Goal: Information Seeking & Learning: Compare options

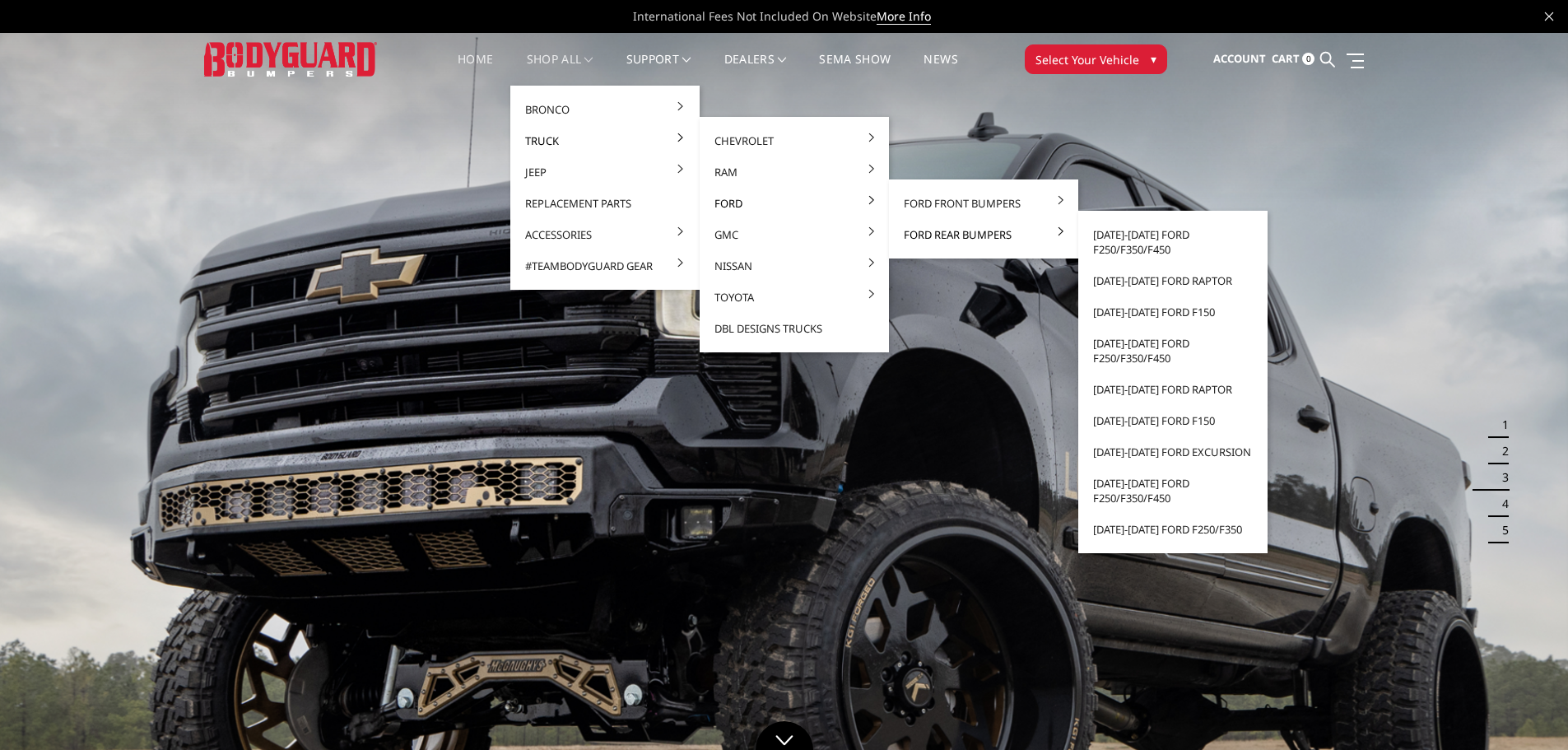
click at [907, 236] on link "Ford Rear Bumpers" at bounding box center [983, 234] width 176 height 31
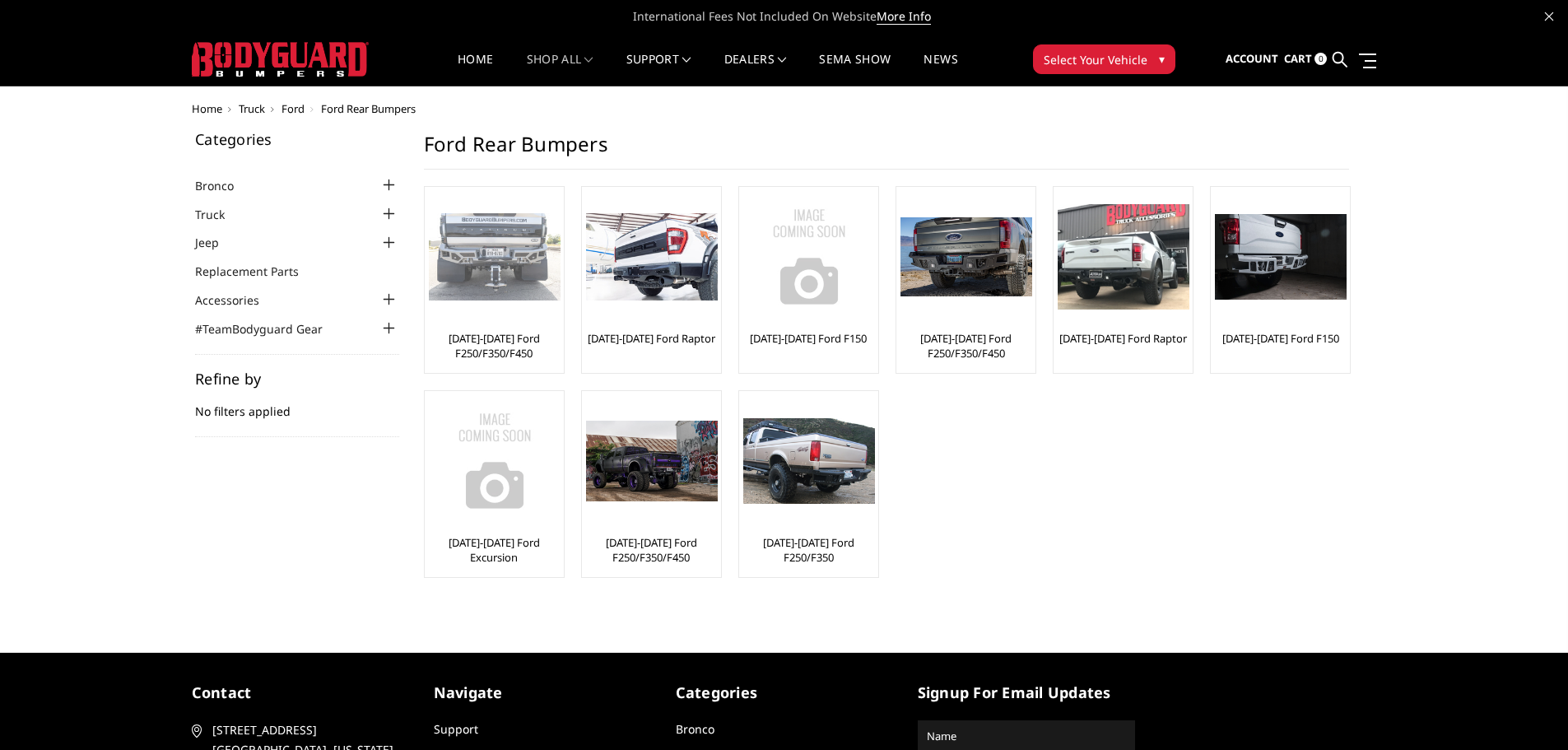
click at [497, 267] on img at bounding box center [495, 258] width 132 height 88
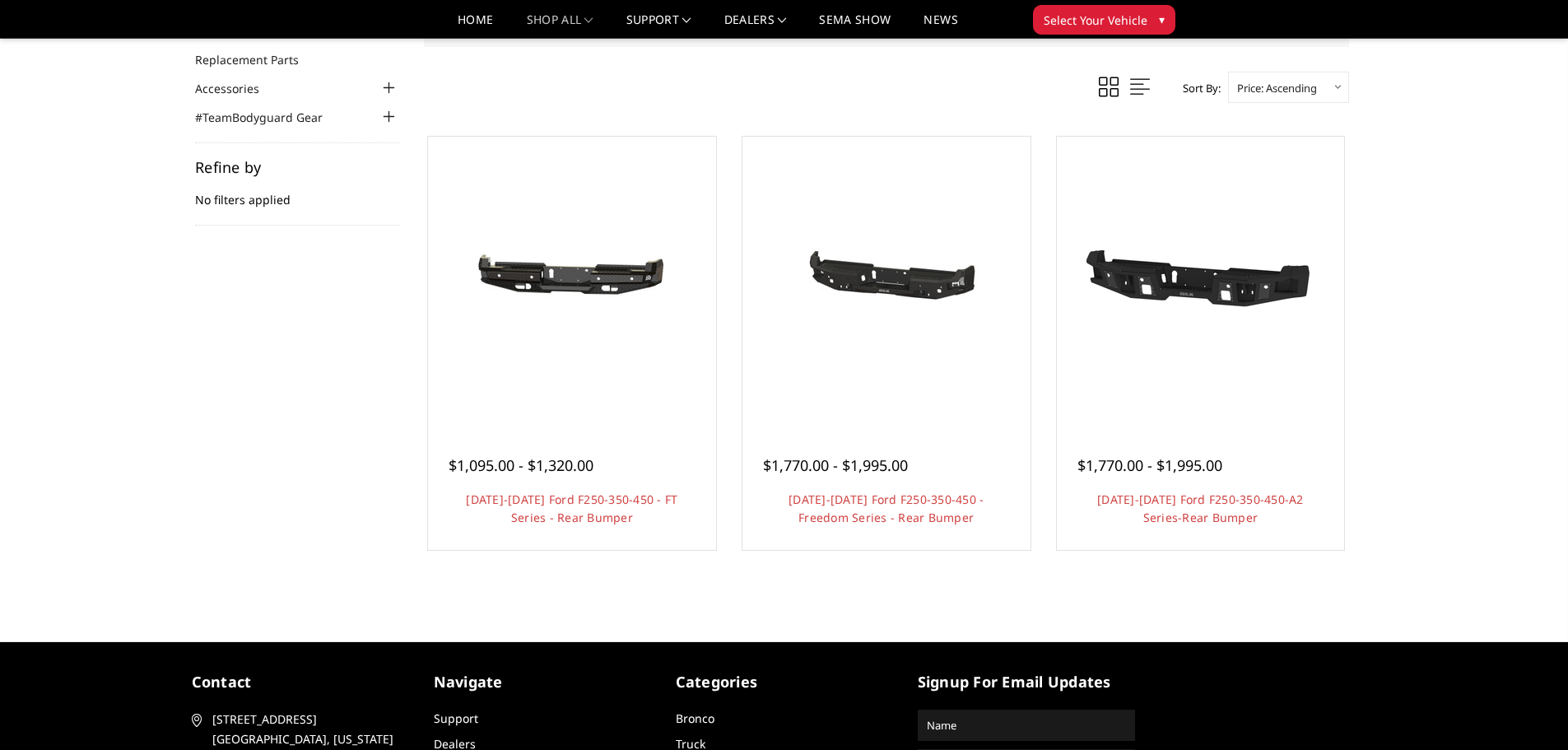
scroll to position [165, 0]
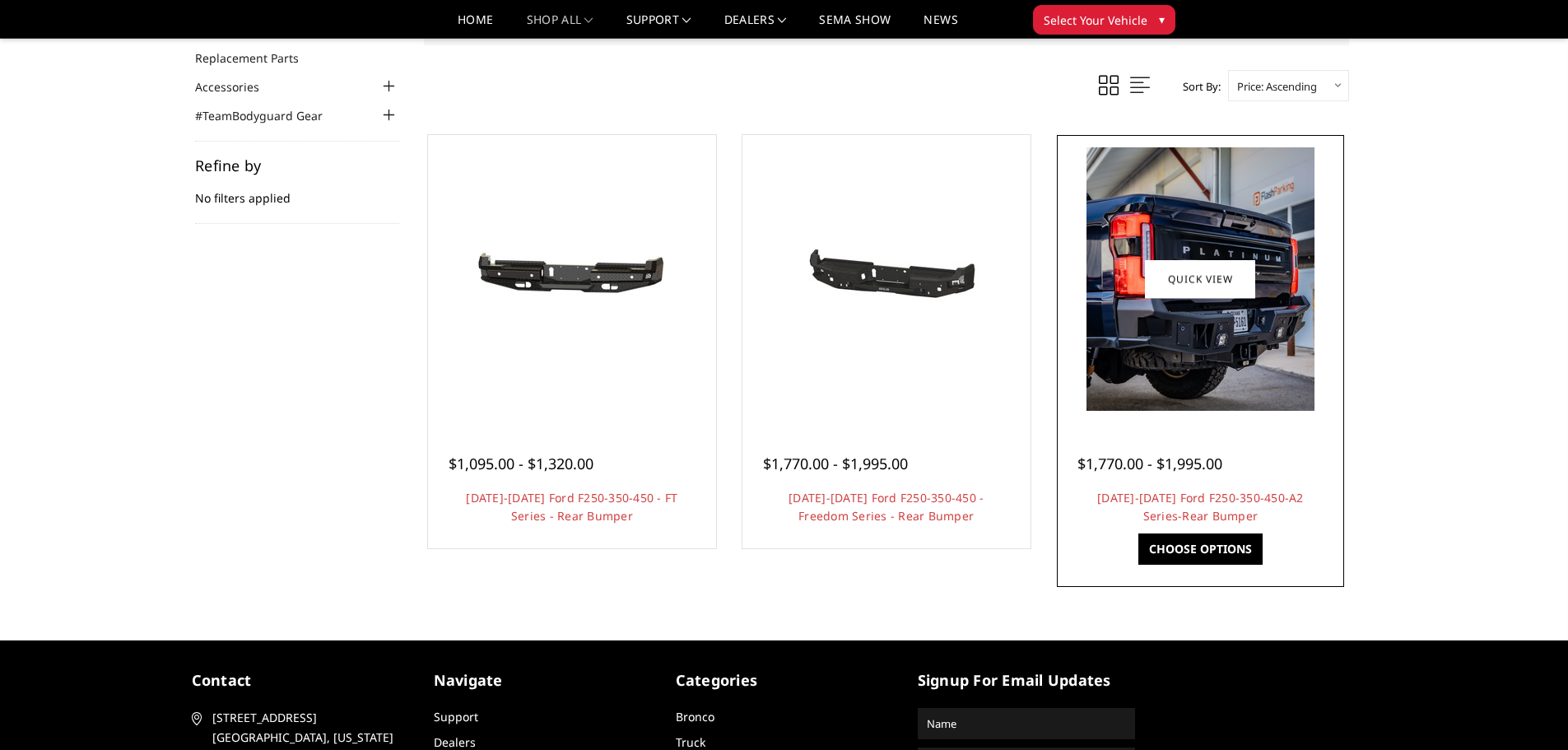
click at [1216, 347] on img at bounding box center [1200, 279] width 228 height 264
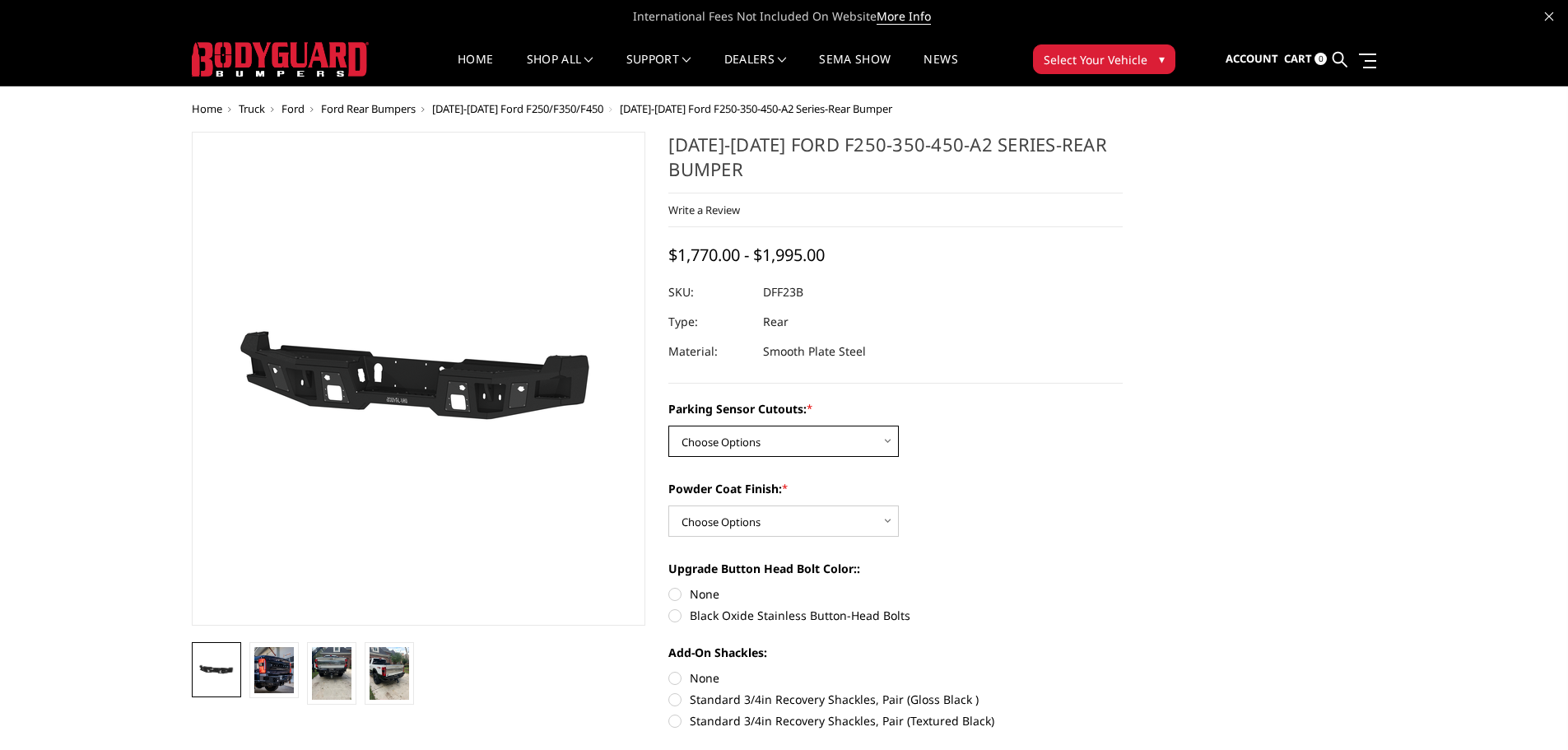
click at [855, 450] on select "Choose Options Yes-With Parking Sensor Cutouts No-Without Parking Sensor Cutouts" at bounding box center [784, 441] width 231 height 31
select select "2436"
click at [669, 426] on select "Choose Options Yes-With Parking Sensor Cutouts No-Without Parking Sensor Cutouts" at bounding box center [784, 441] width 231 height 31
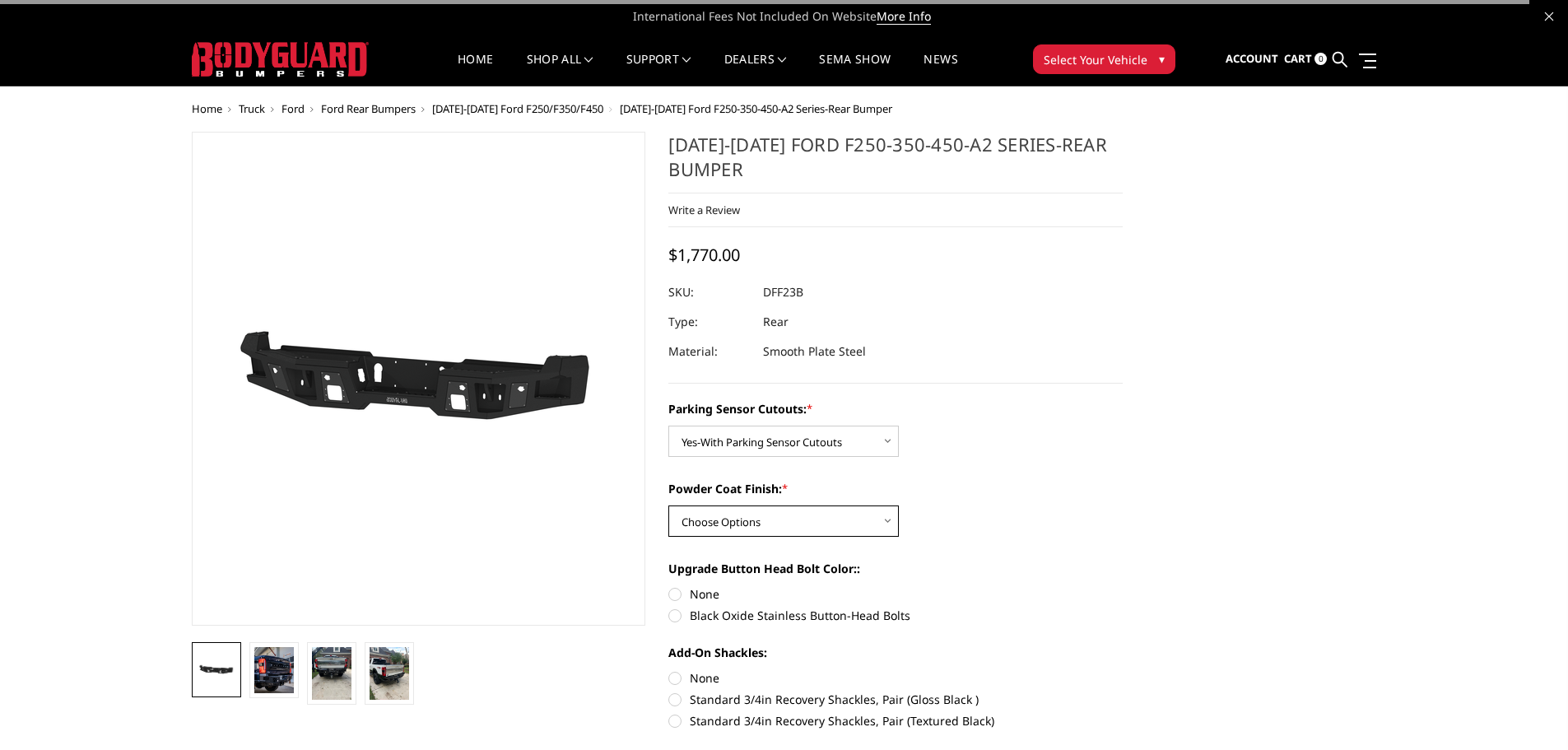
click at [853, 523] on select "Choose Options Bare Metal Textured Black Powder Coat" at bounding box center [784, 521] width 231 height 31
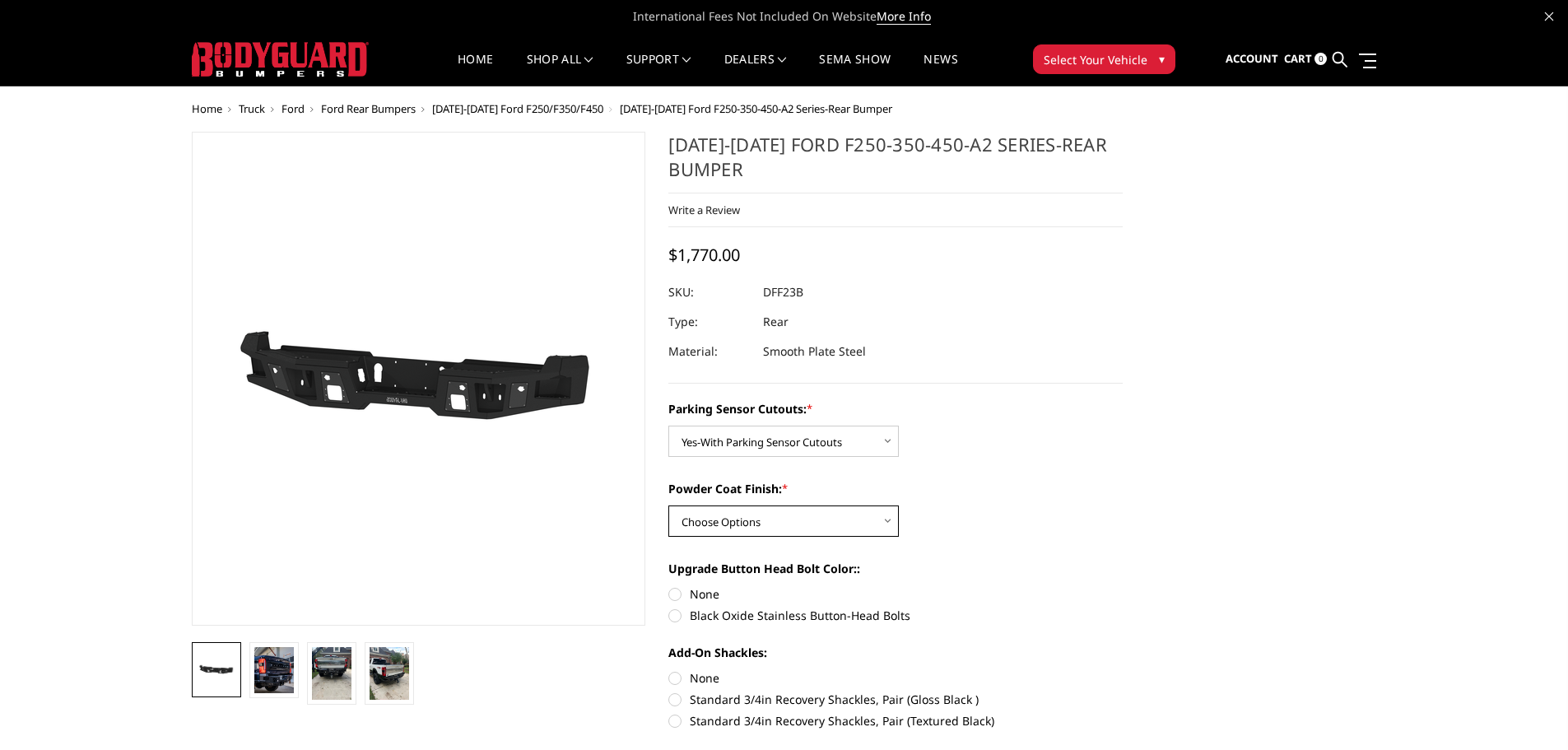
select select "2439"
click at [669, 505] on select "Choose Options Bare Metal Textured Black Powder Coat" at bounding box center [784, 521] width 231 height 31
click at [279, 679] on img at bounding box center [274, 669] width 40 height 46
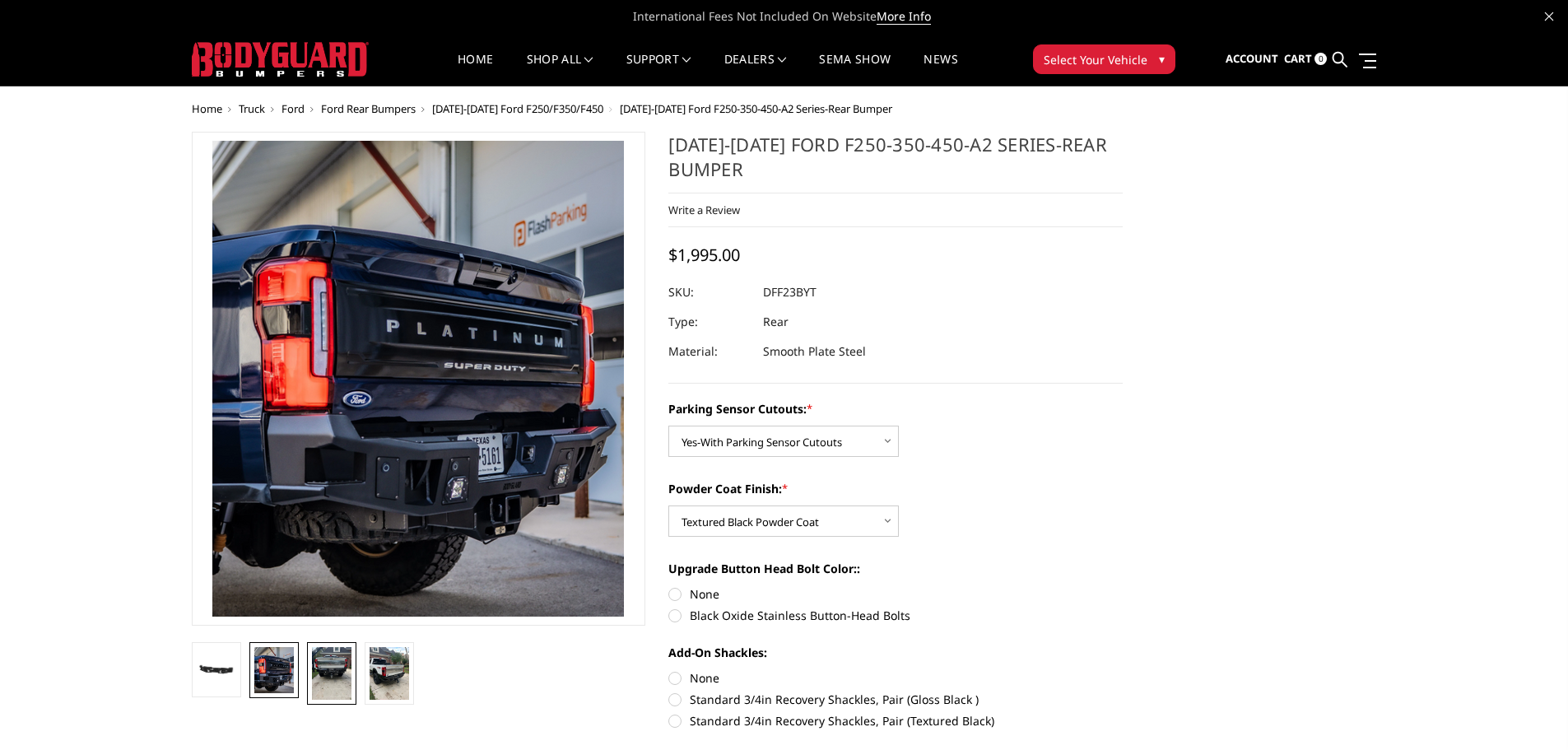
click at [335, 682] on img at bounding box center [332, 673] width 40 height 53
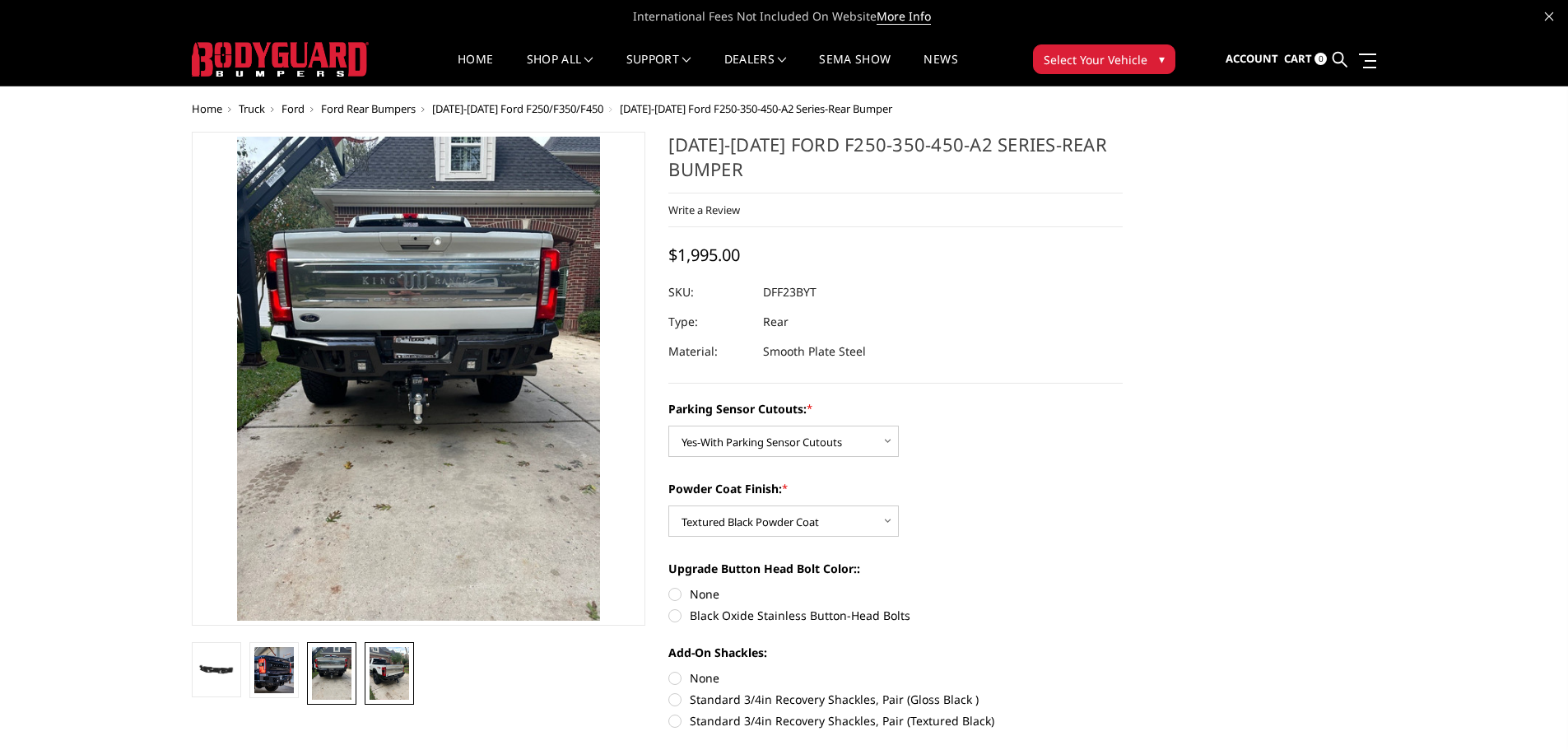
click at [399, 682] on img at bounding box center [389, 673] width 40 height 53
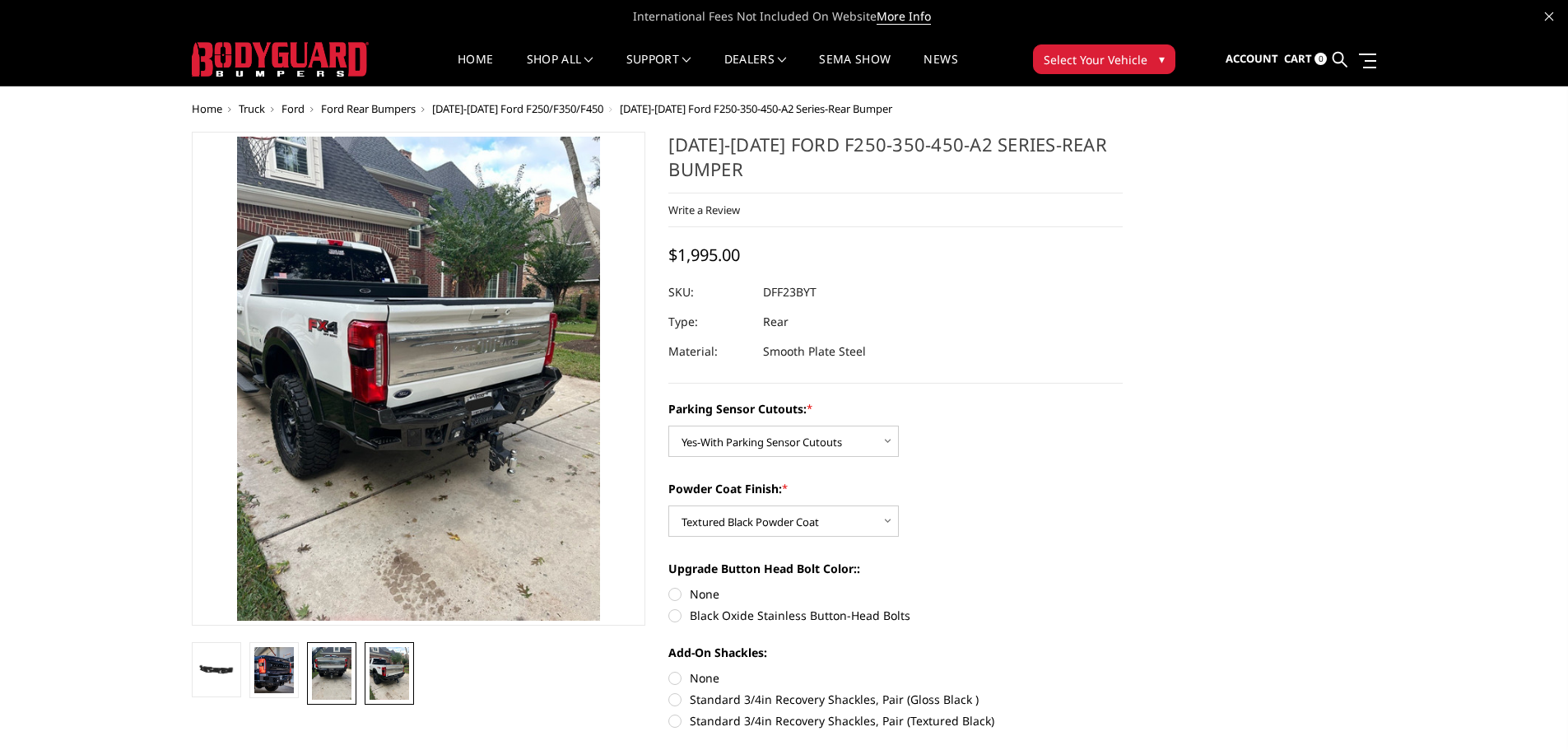
click at [340, 655] on img at bounding box center [332, 673] width 40 height 53
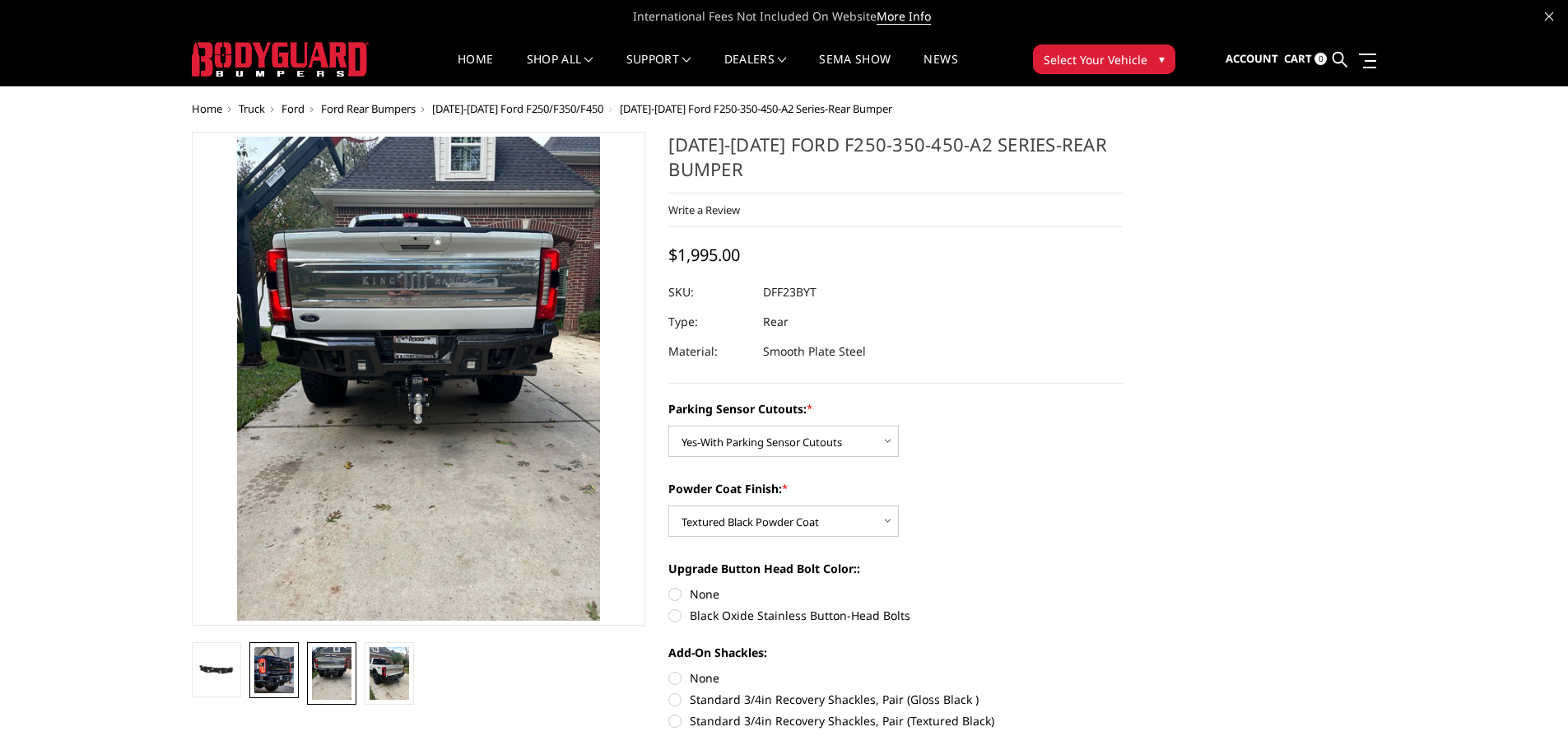
click at [289, 657] on img at bounding box center [274, 669] width 40 height 46
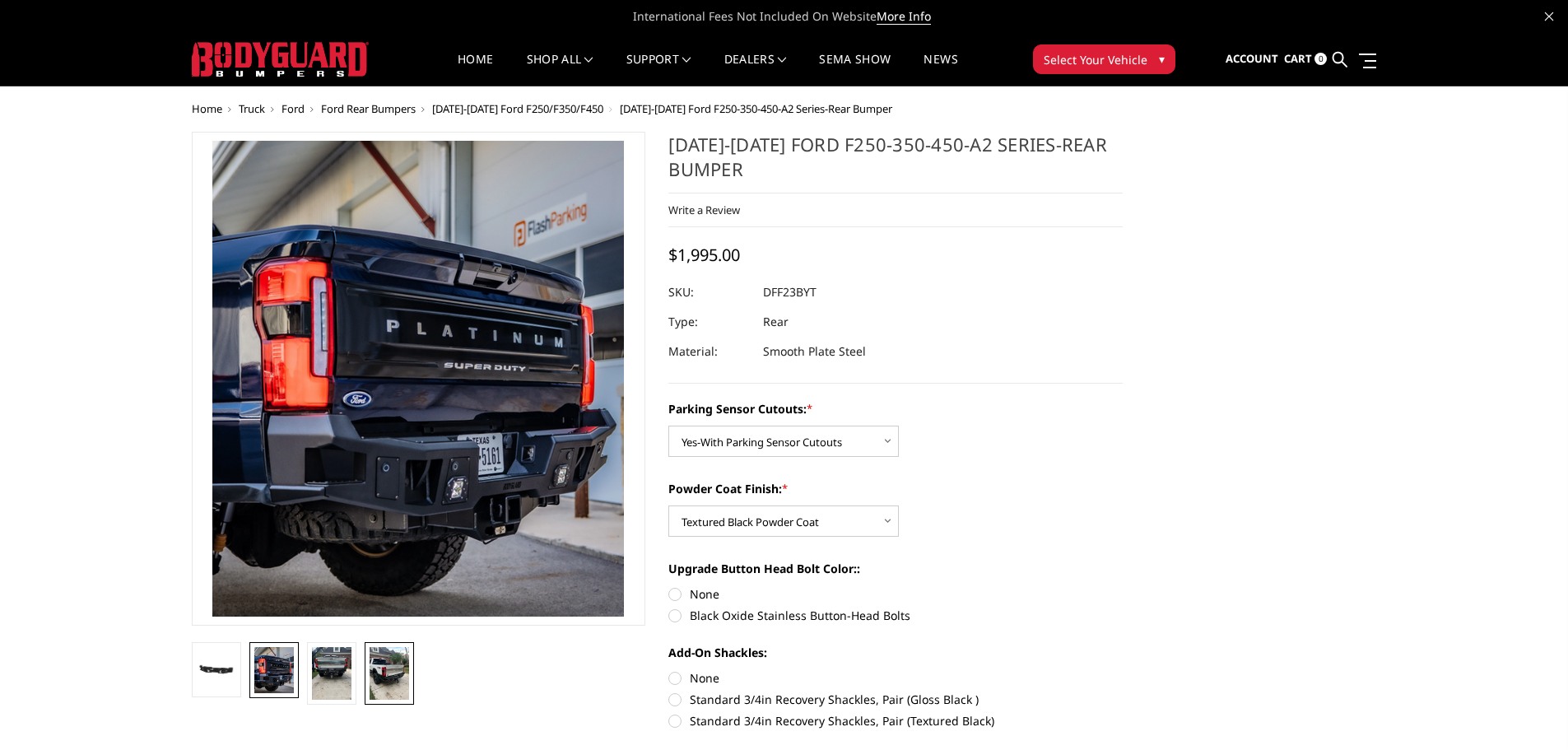
click at [378, 679] on img at bounding box center [389, 673] width 40 height 53
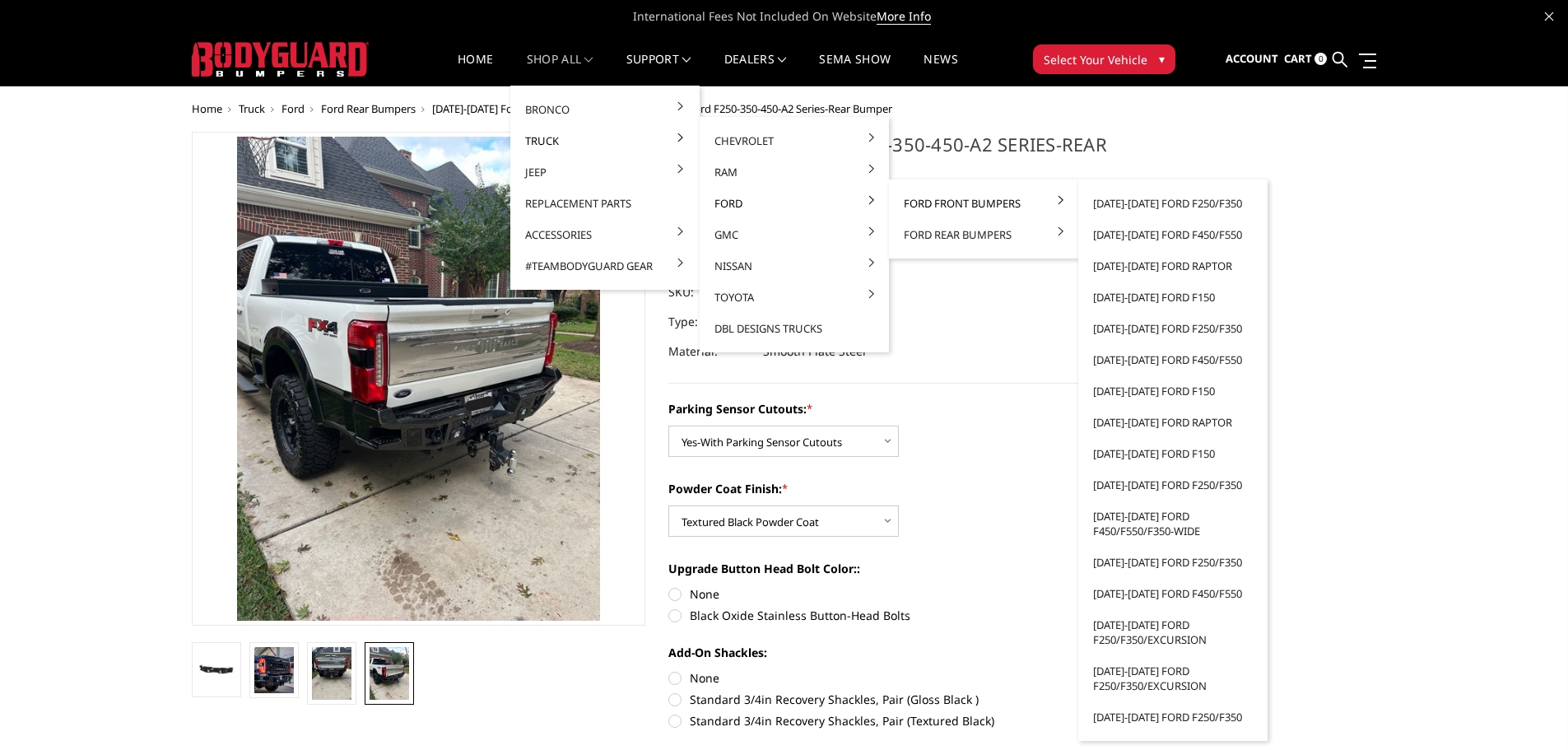
click at [913, 201] on link "Ford Front Bumpers" at bounding box center [983, 203] width 176 height 31
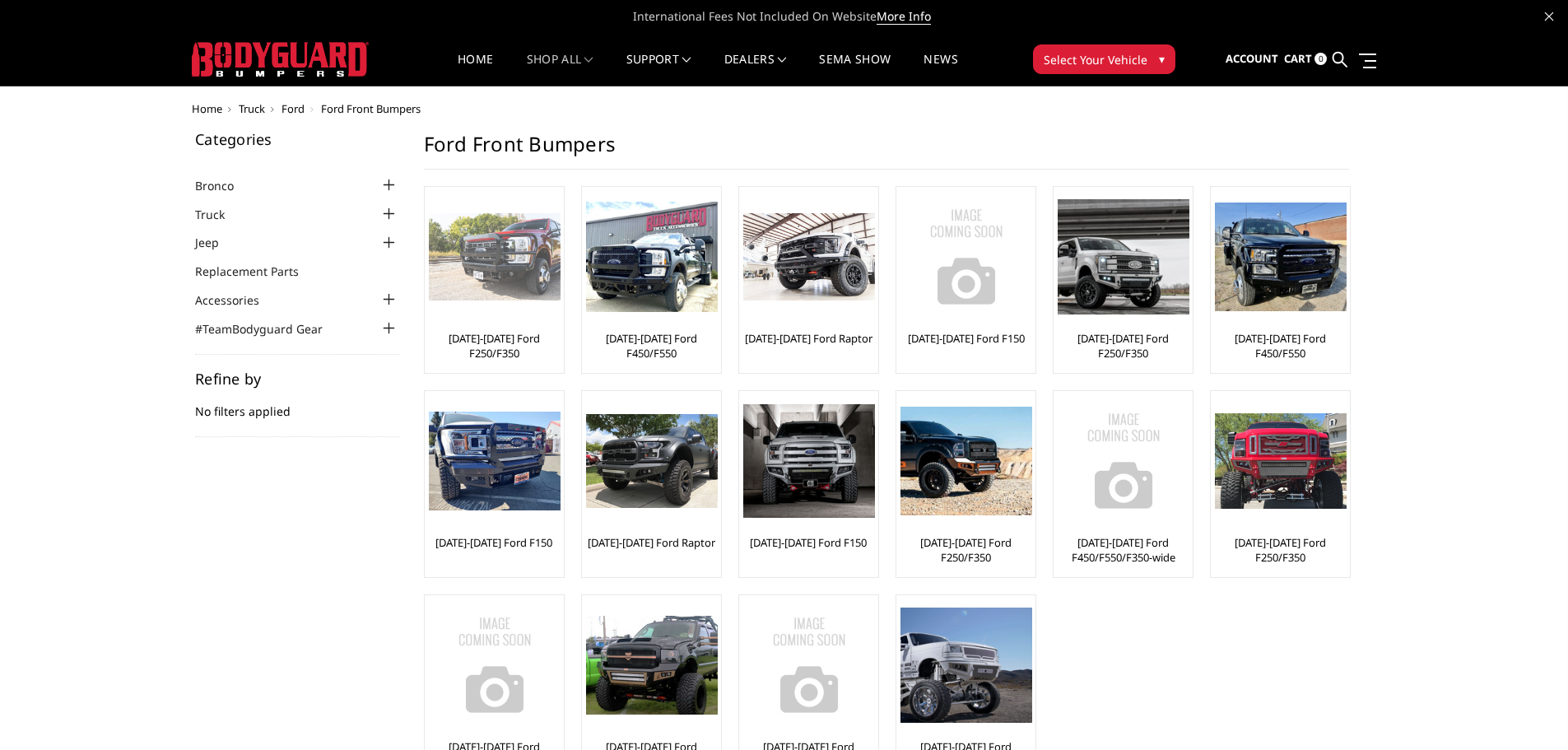
click at [488, 277] on img at bounding box center [495, 258] width 132 height 88
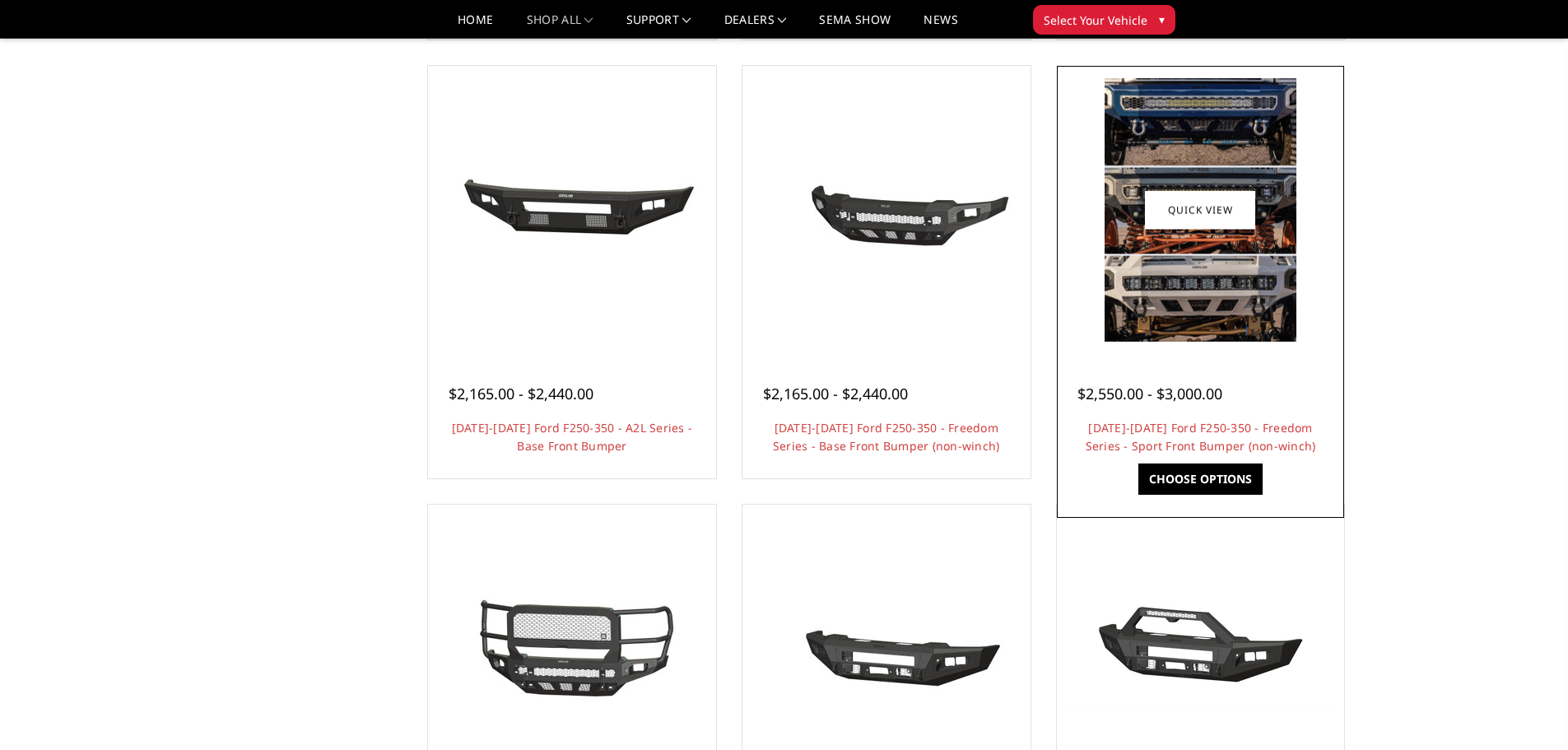
scroll to position [494, 0]
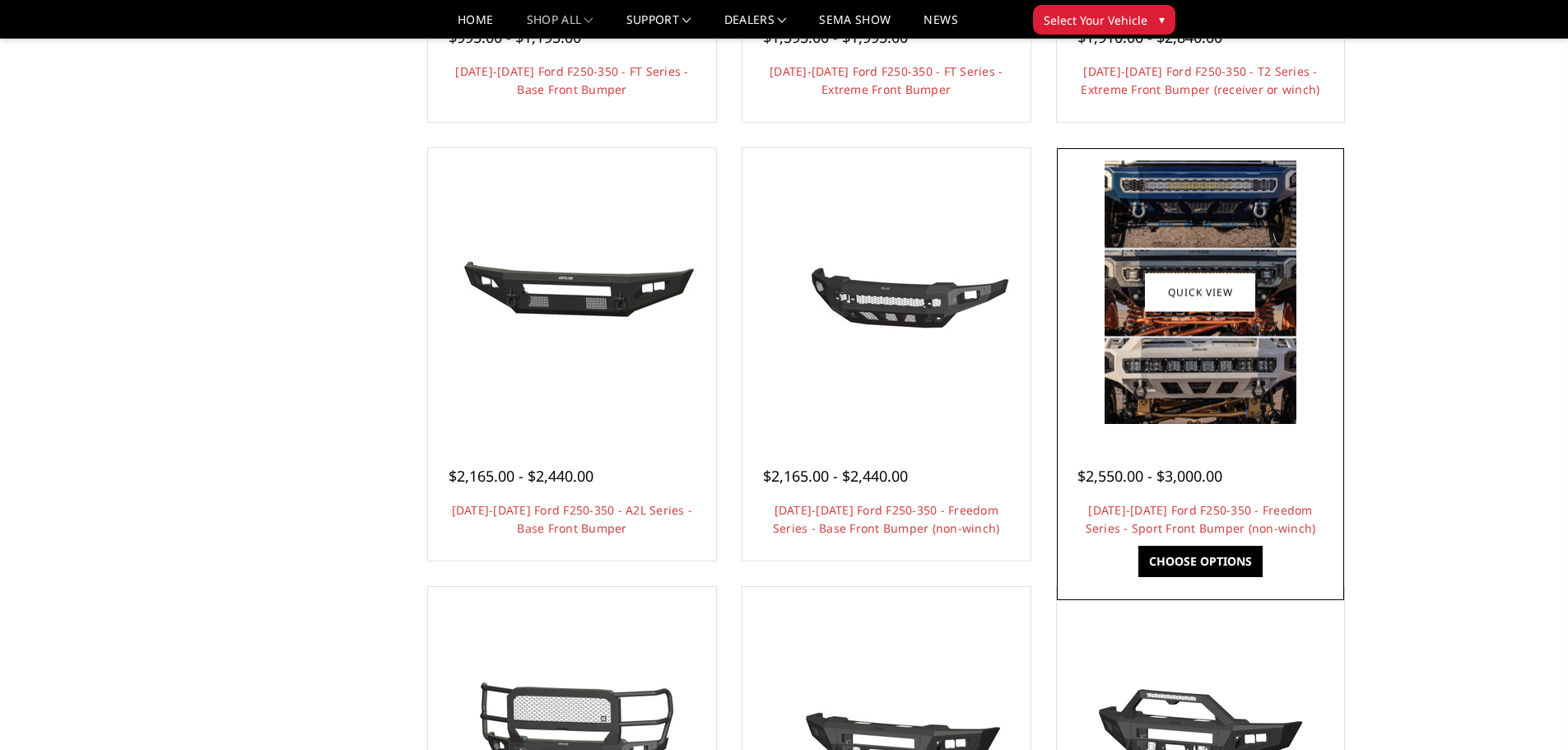
click at [1265, 349] on img at bounding box center [1200, 292] width 192 height 264
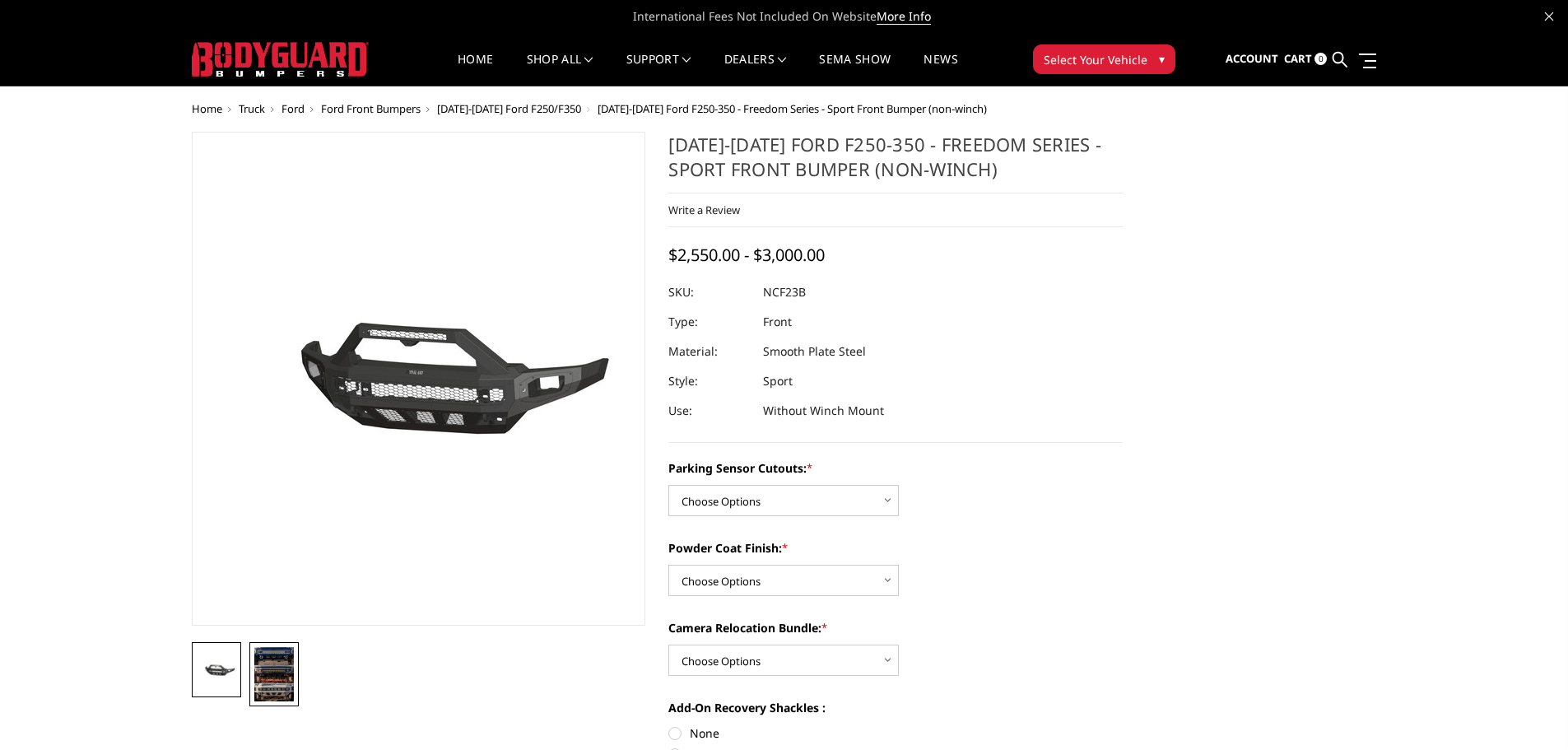
click at [270, 695] on img at bounding box center [274, 674] width 40 height 55
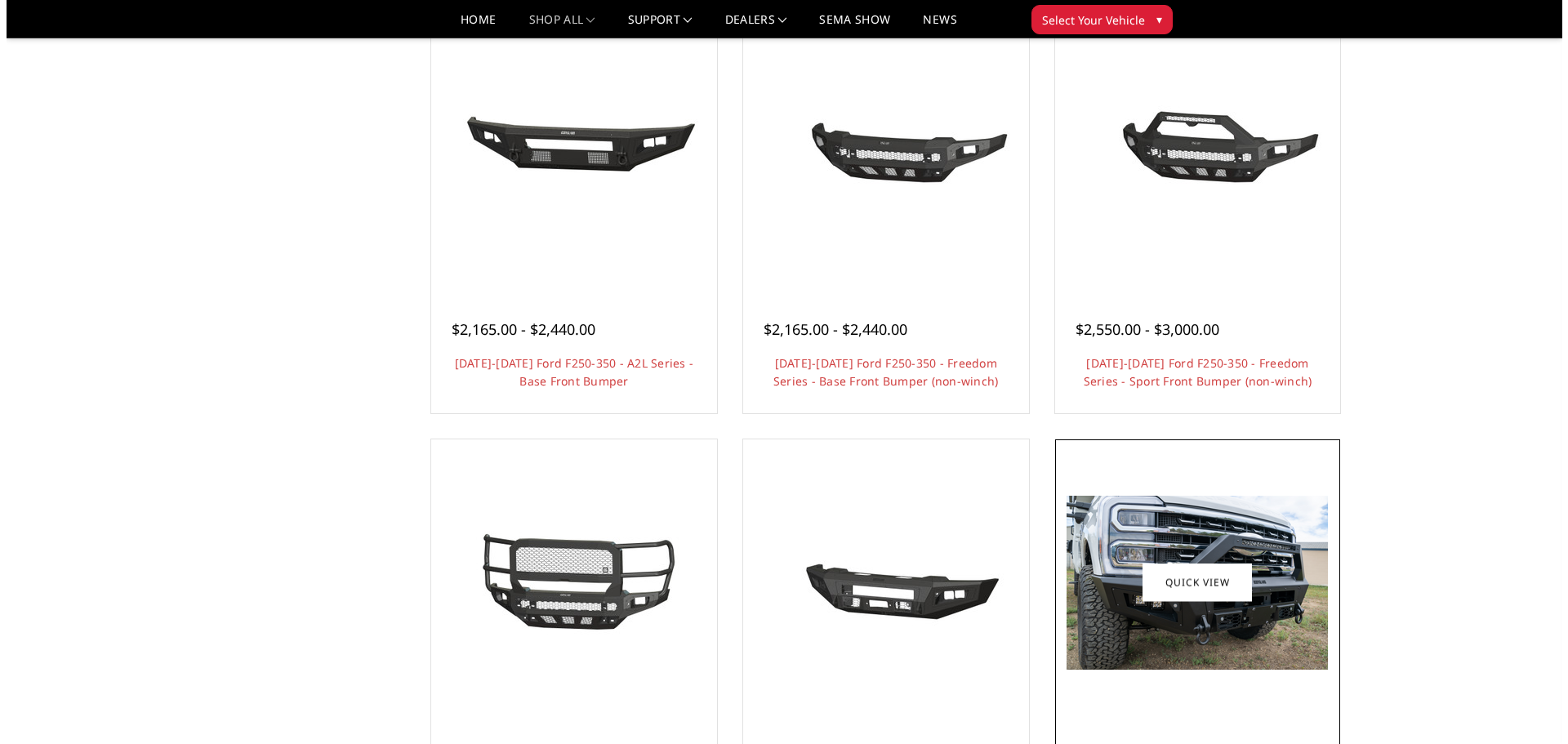
scroll to position [701, 0]
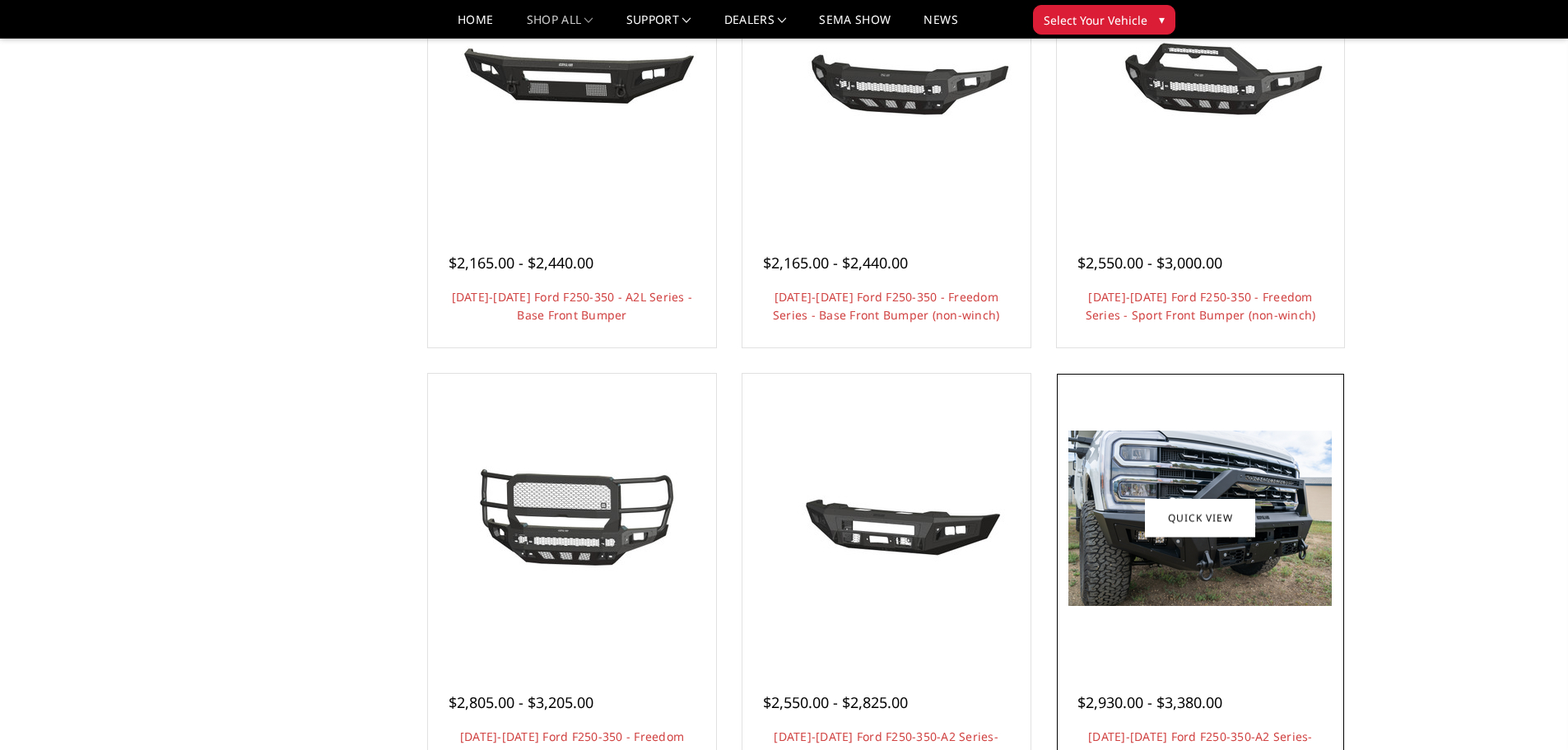
click at [1212, 500] on link "Quick view" at bounding box center [1199, 518] width 110 height 39
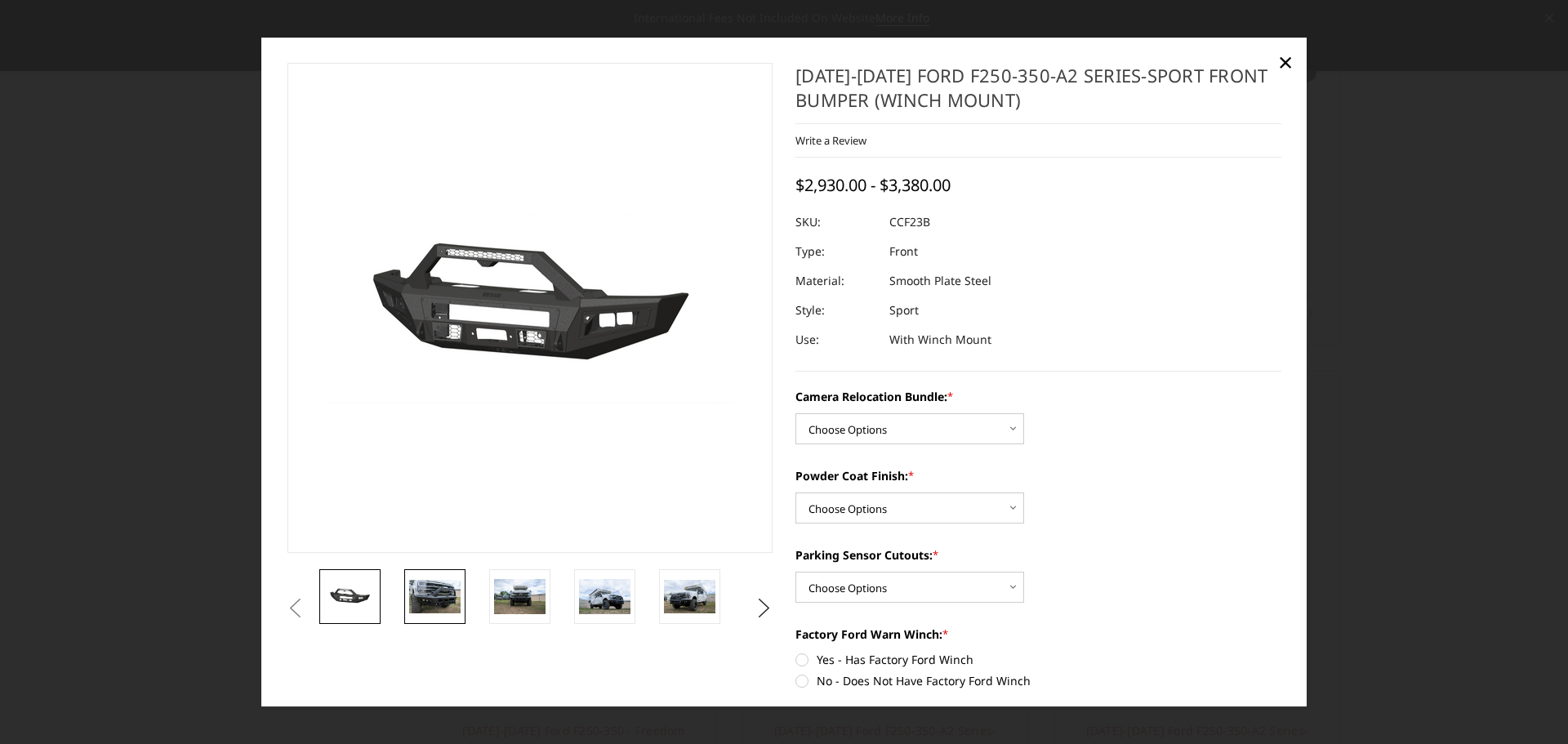
click at [452, 597] on img at bounding box center [435, 597] width 52 height 34
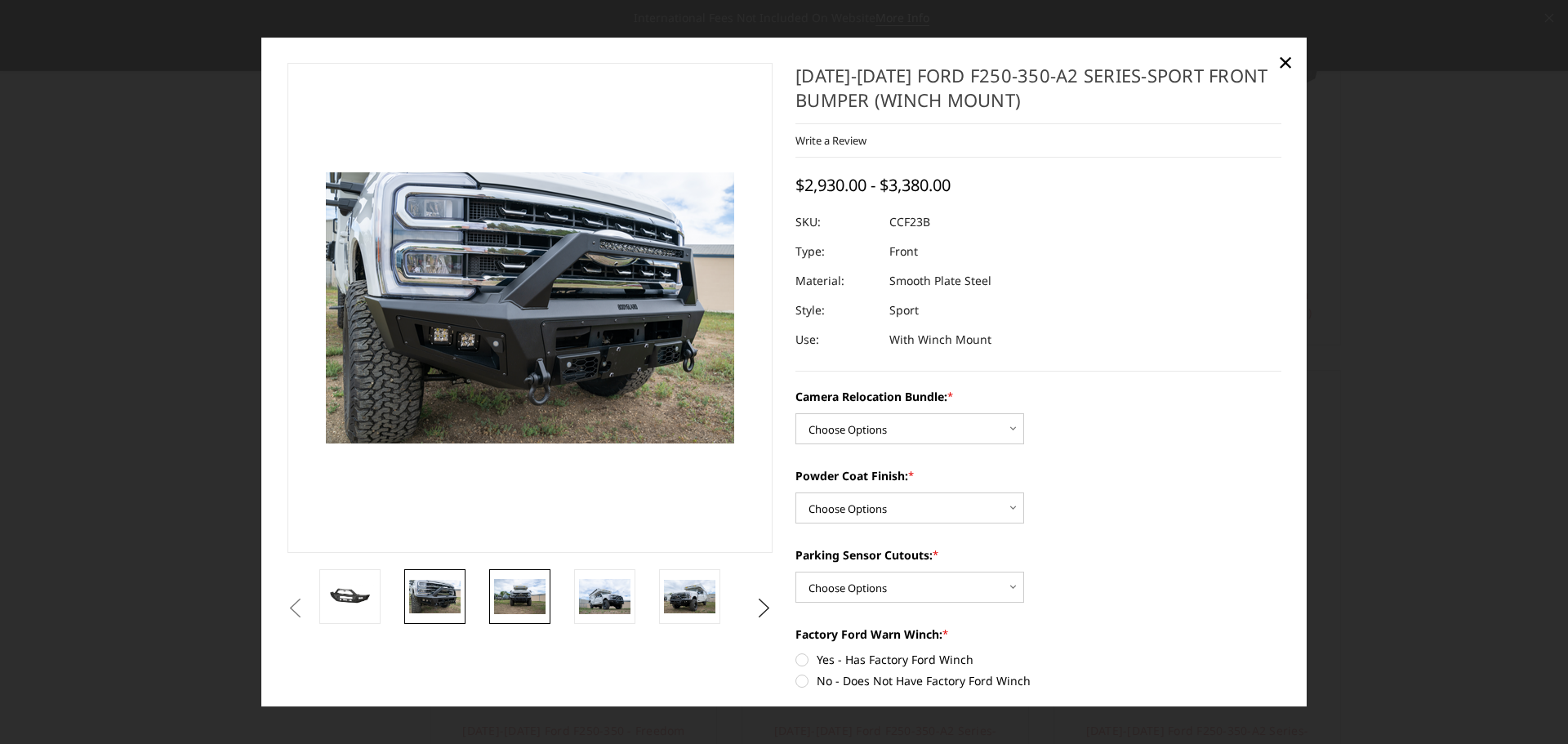
click at [504, 602] on img at bounding box center [520, 597] width 52 height 34
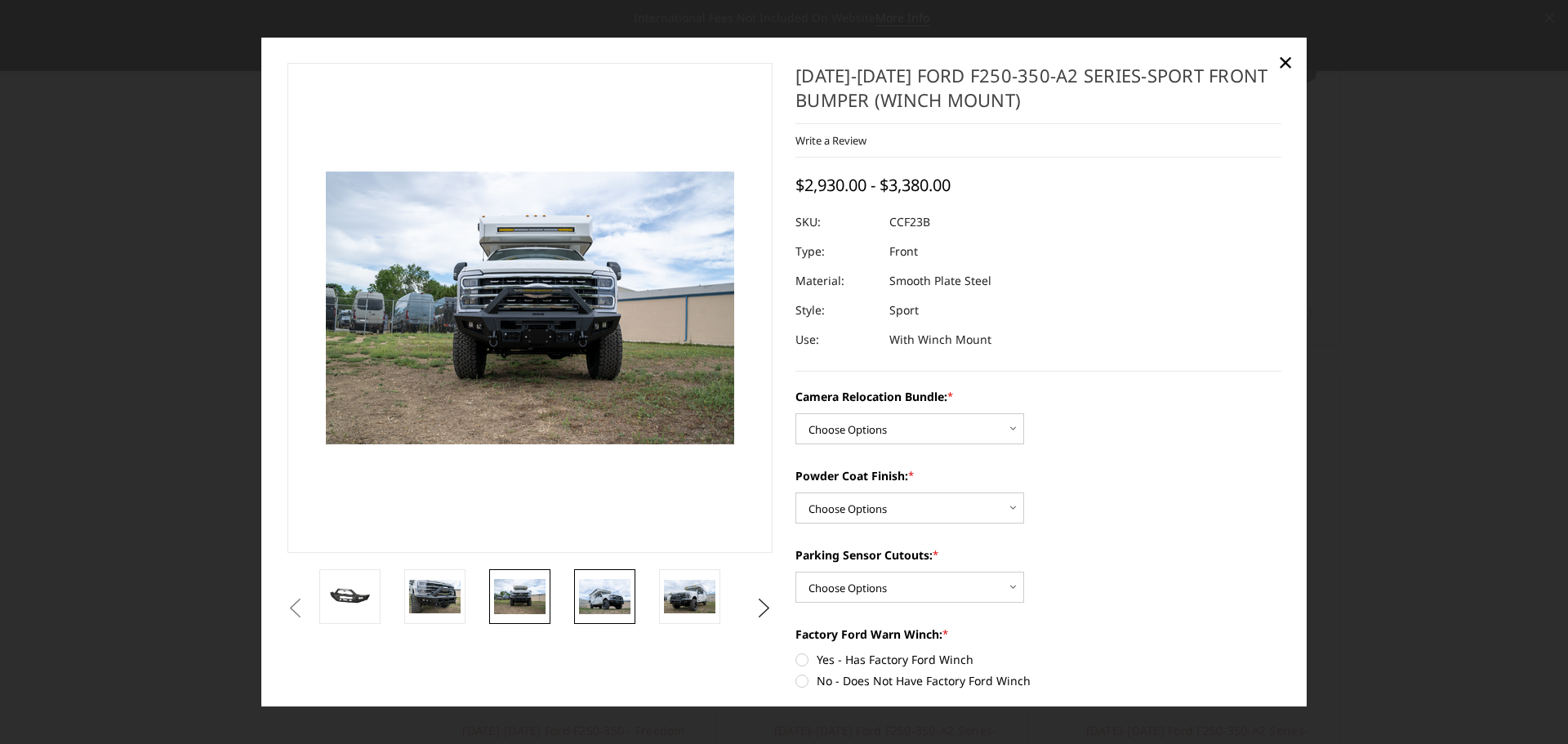
click at [608, 602] on img at bounding box center [605, 597] width 52 height 34
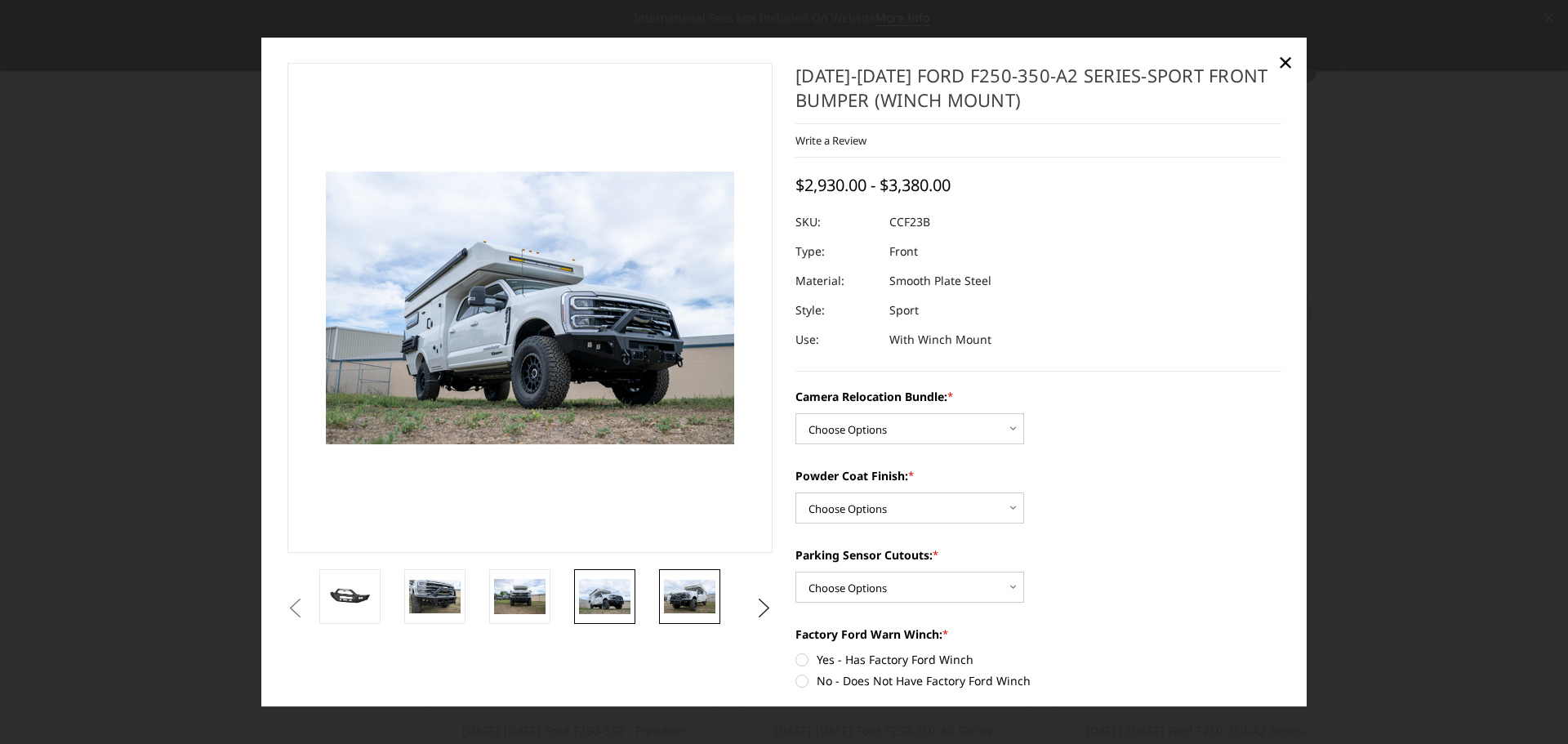
click at [692, 593] on img at bounding box center [690, 597] width 52 height 34
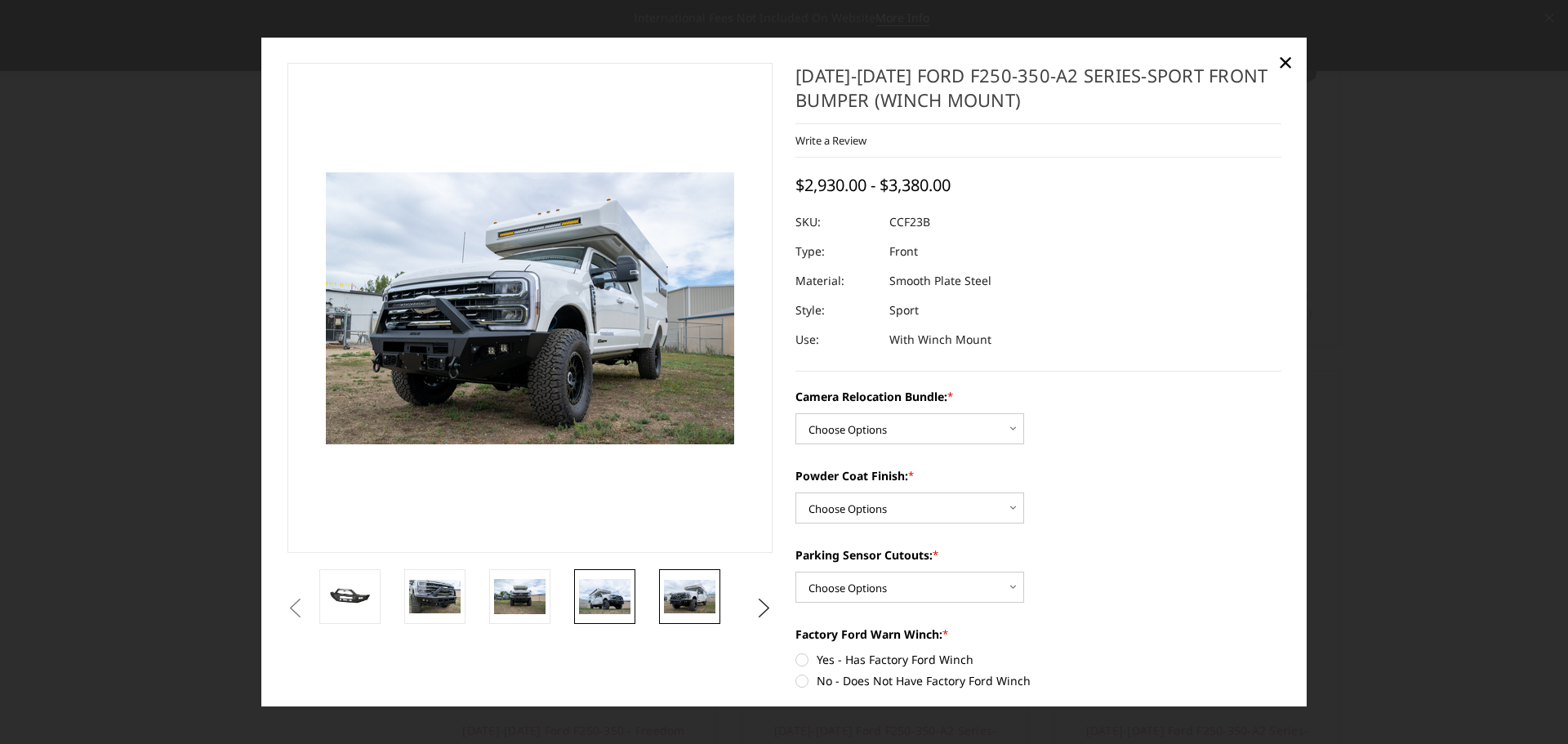
click at [618, 612] on img at bounding box center [605, 597] width 52 height 34
